Goal: Participate in discussion: Engage in conversation with other users on a specific topic

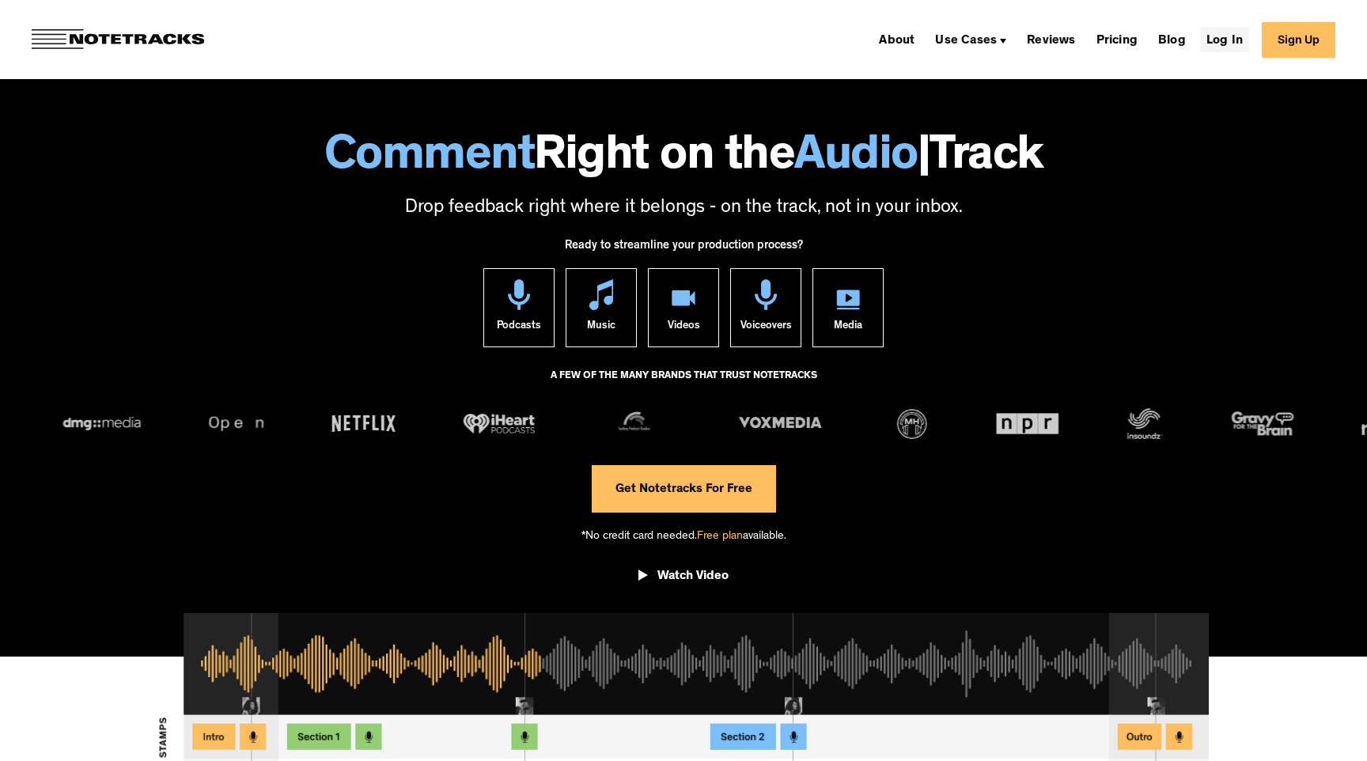
click at [1214, 40] on link "Log In" at bounding box center [1224, 39] width 49 height 25
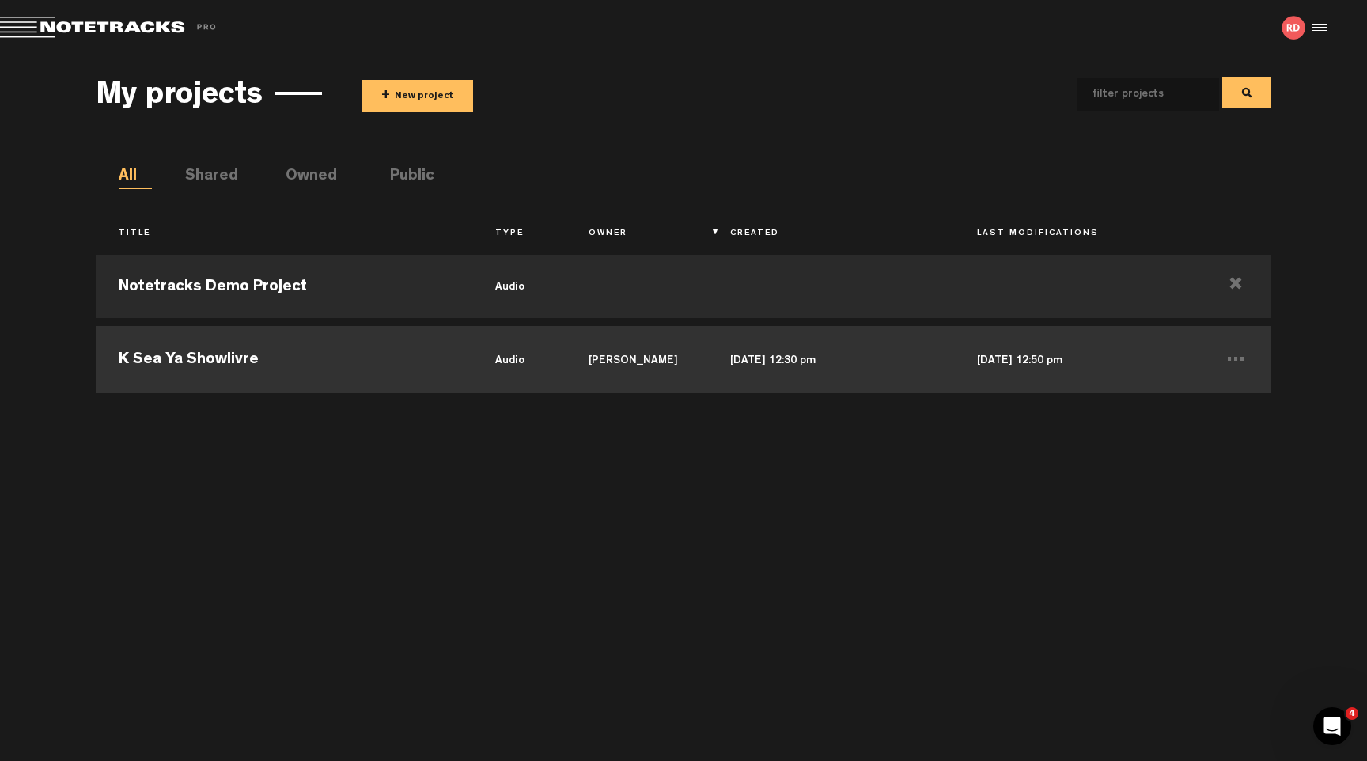
click at [318, 357] on td "K Sea Ya Showlivre" at bounding box center [284, 357] width 377 height 71
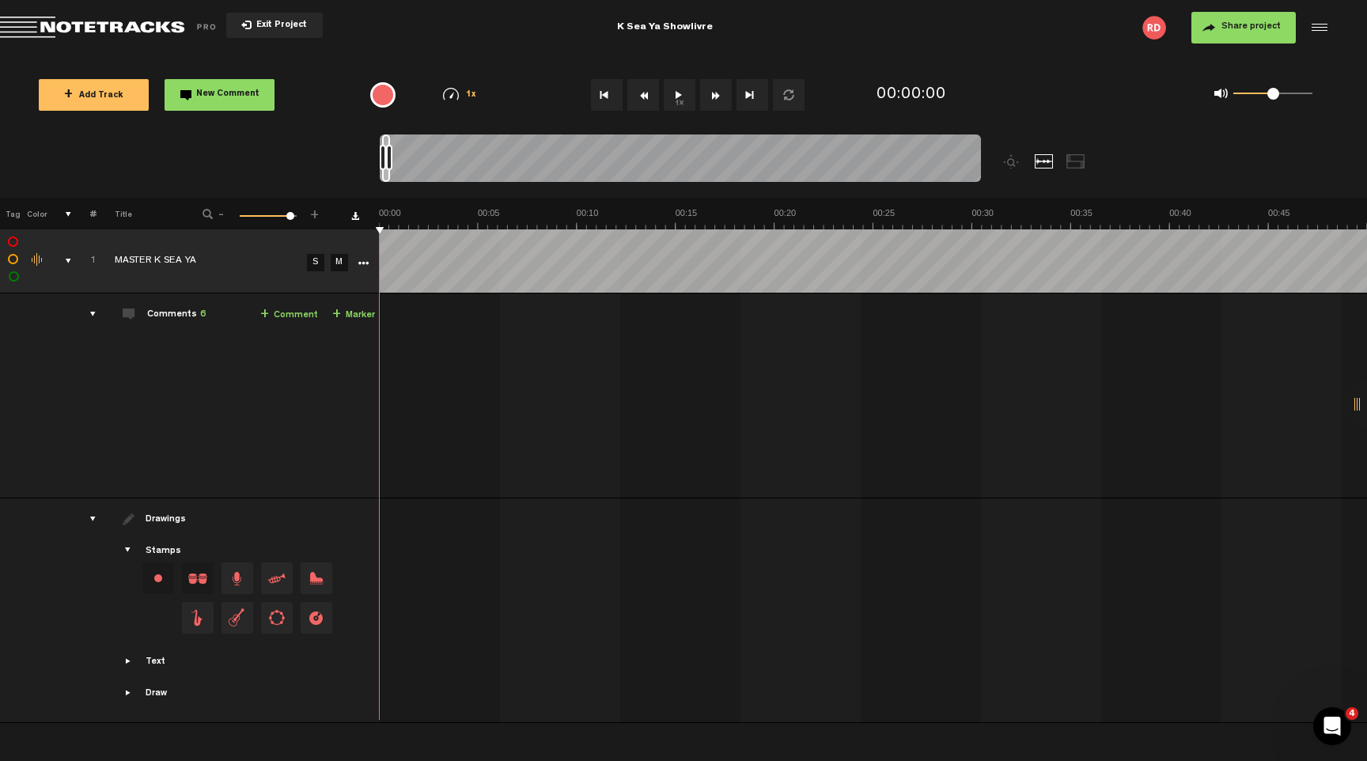
click at [200, 314] on span "6" at bounding box center [203, 314] width 6 height 9
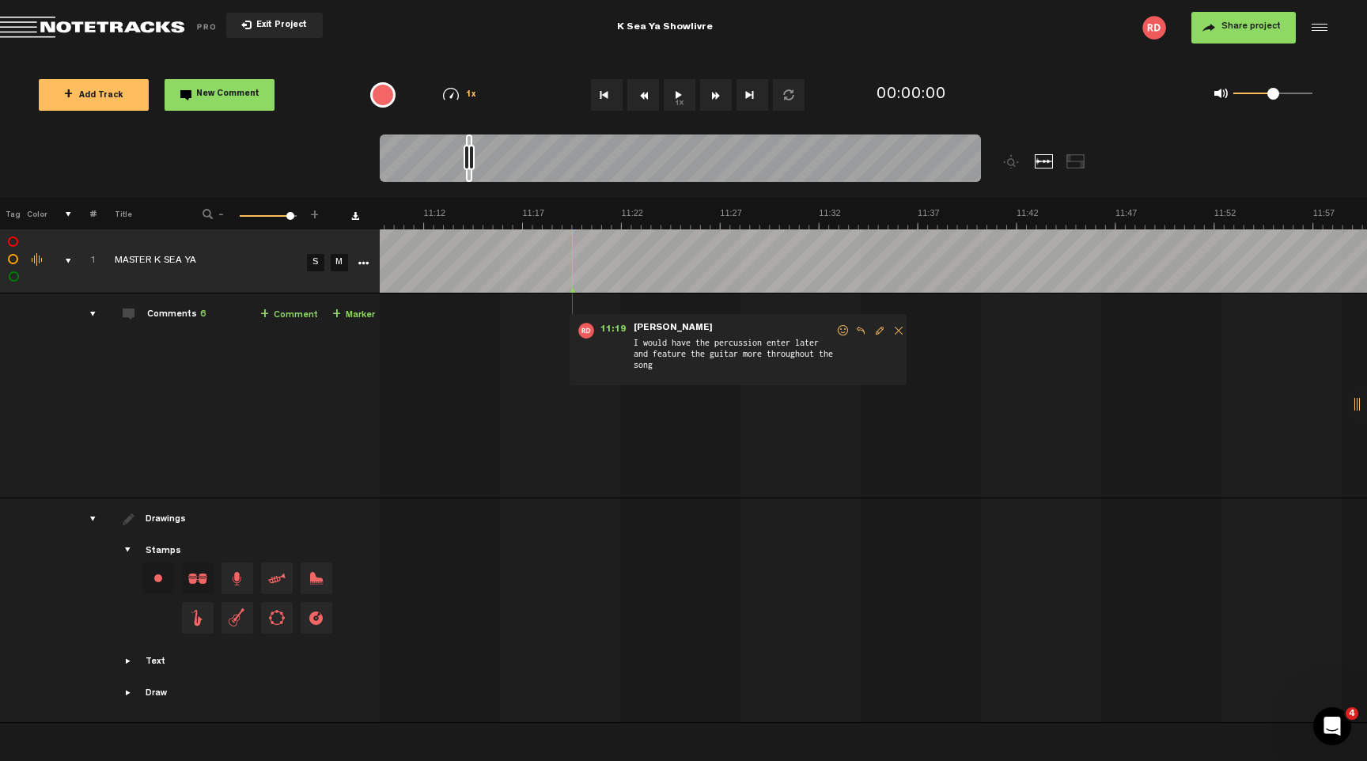
scroll to position [0, 12817]
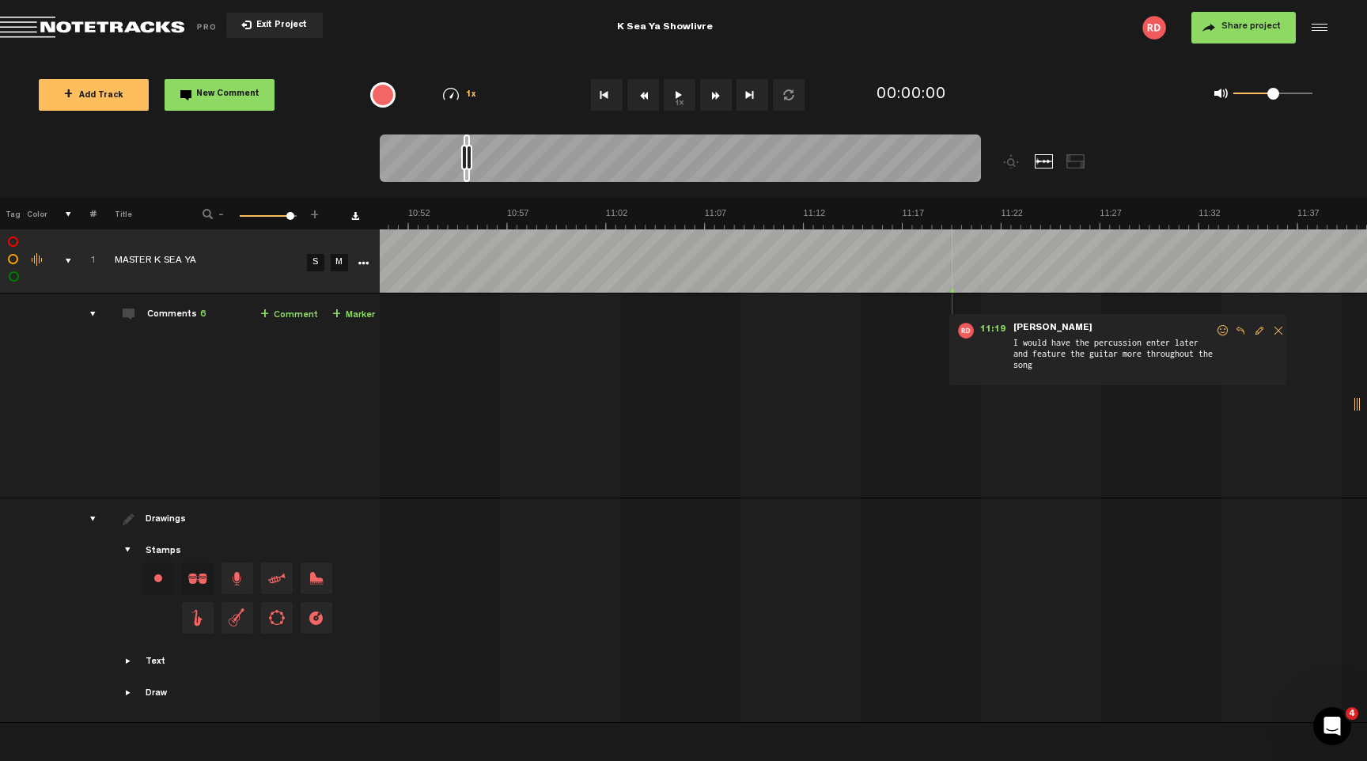
click at [485, 42] on div "K Sea Ya Showlivre" at bounding box center [664, 28] width 443 height 40
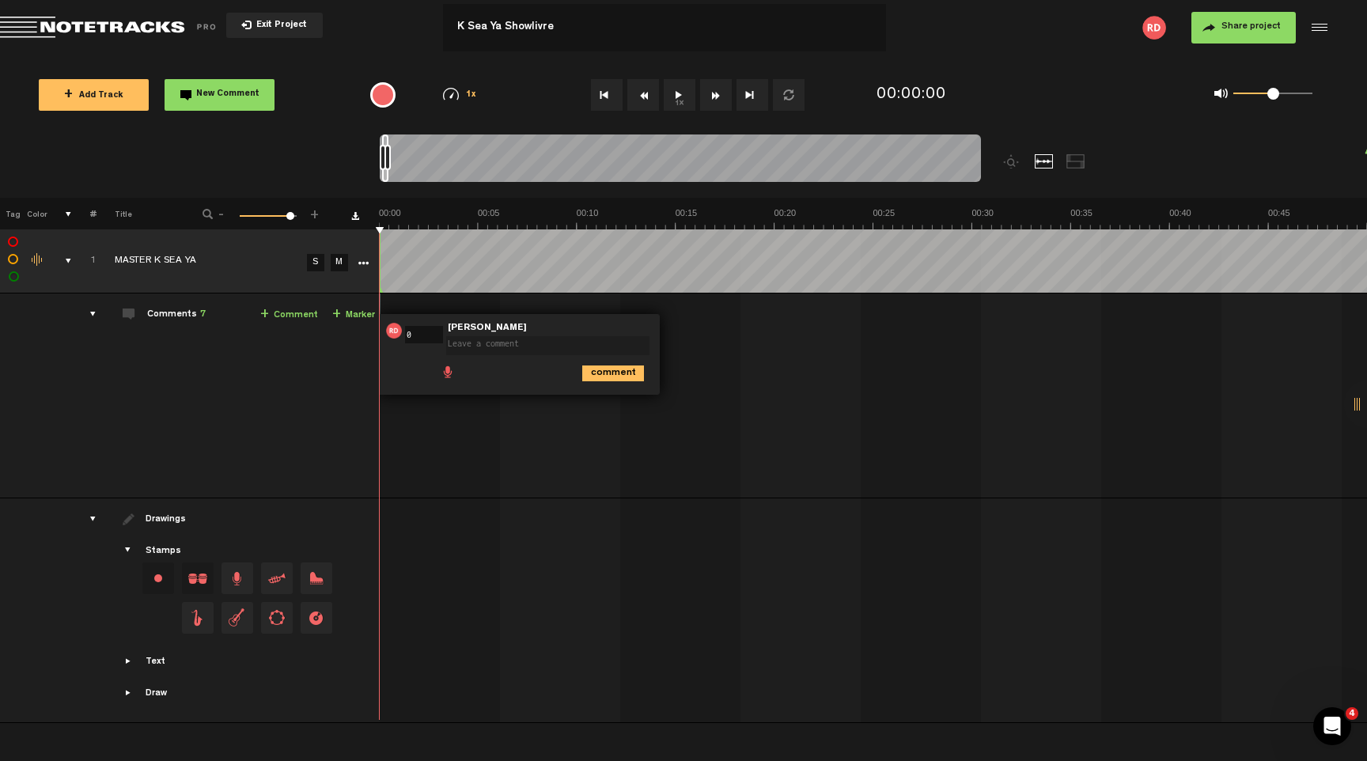
click at [412, 34] on div "Exit Project" at bounding box center [221, 28] width 443 height 22
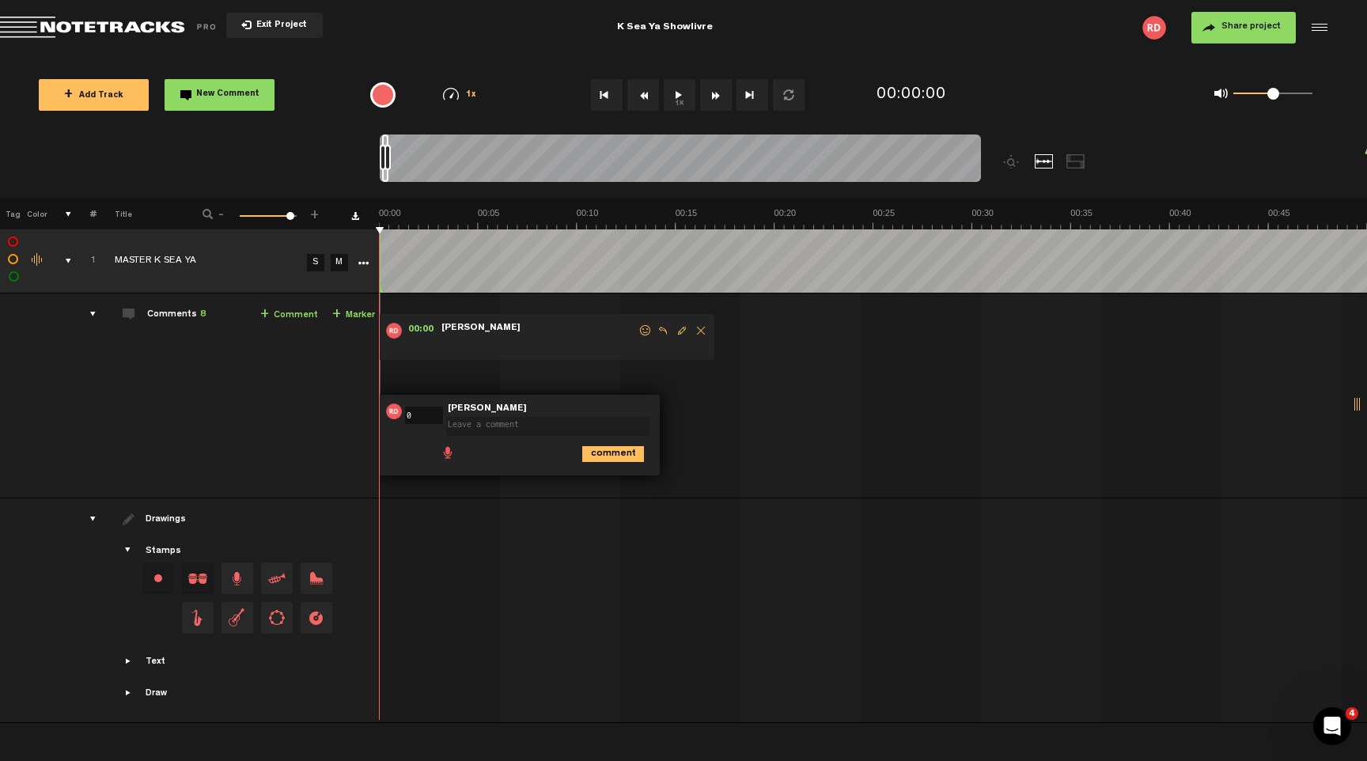
click at [439, 40] on md-toolbar "Exit Project K Sea Ya Showlivre Share project Save project" at bounding box center [683, 27] width 1367 height 55
